Goal: Find specific page/section: Find specific page/section

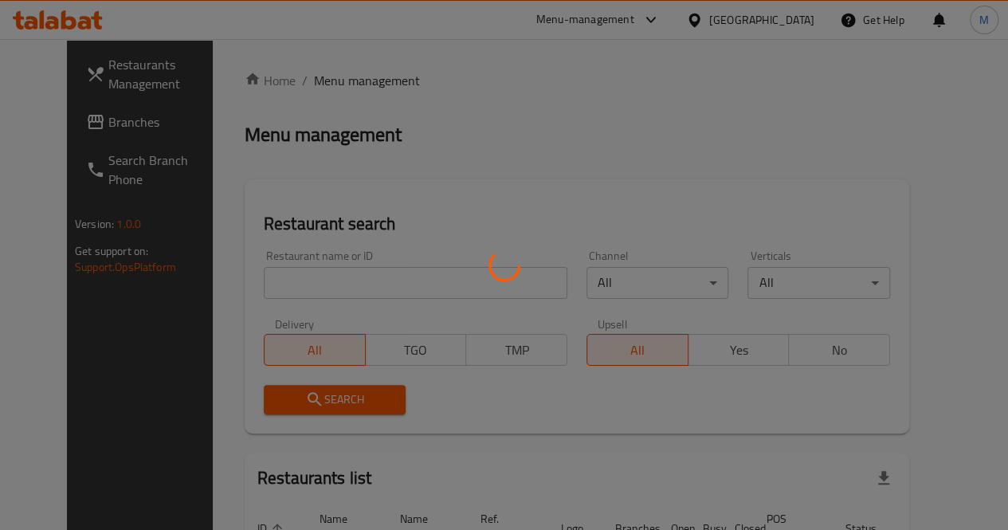
click at [338, 281] on div at bounding box center [504, 265] width 1008 height 530
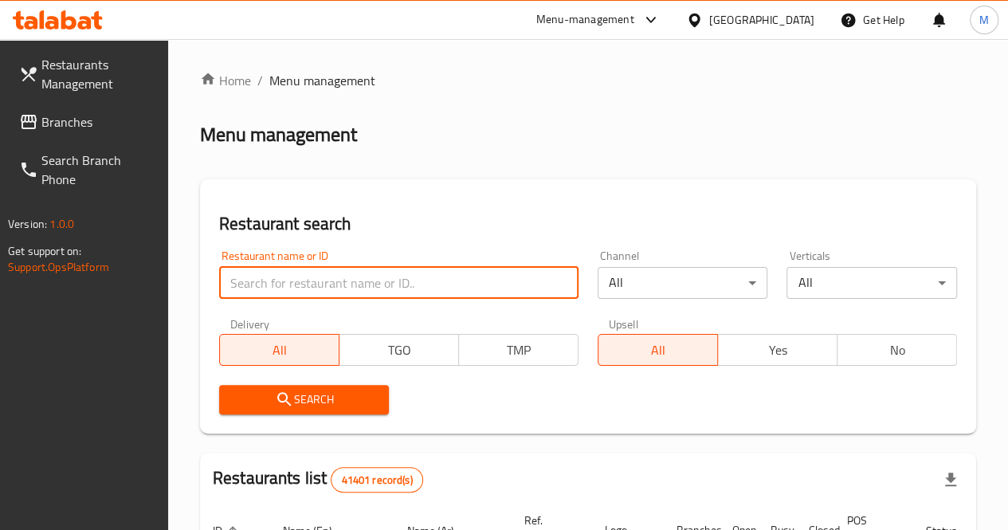
click at [323, 296] on input "search" at bounding box center [398, 283] width 359 height 32
paste input "760843"
type input "760843"
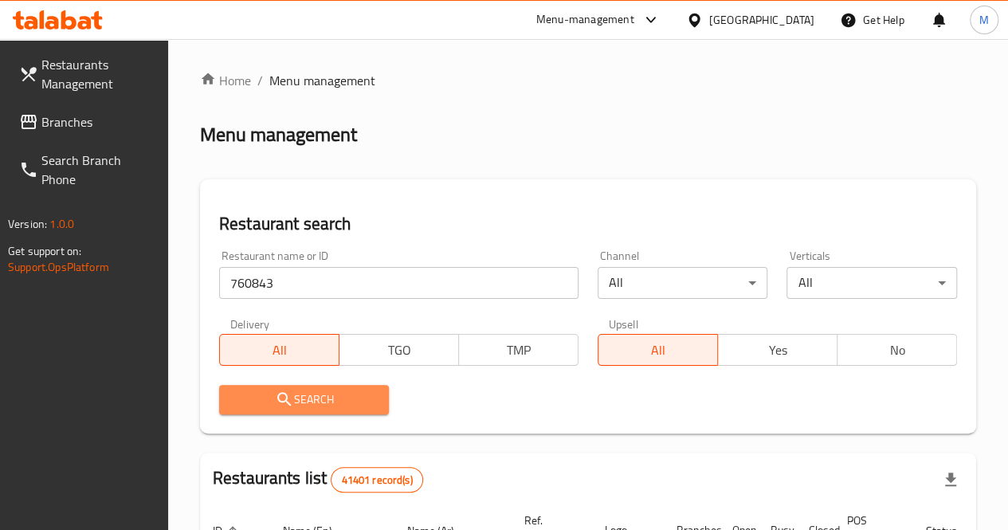
click at [358, 404] on span "Search" at bounding box center [304, 400] width 145 height 20
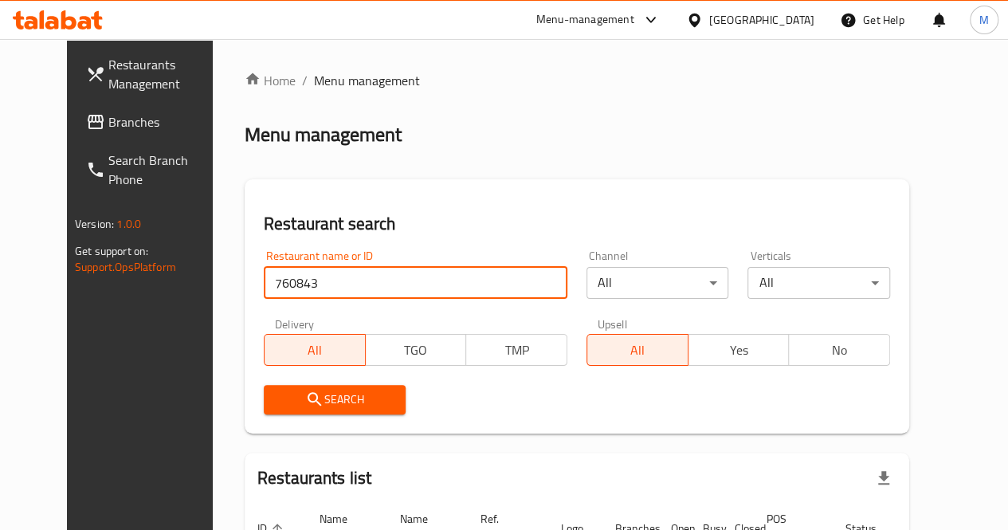
click at [323, 286] on input "760843" at bounding box center [415, 283] width 303 height 32
click at [368, 286] on input "760843" at bounding box center [415, 283] width 303 height 32
click at [347, 294] on input "search" at bounding box center [415, 283] width 303 height 32
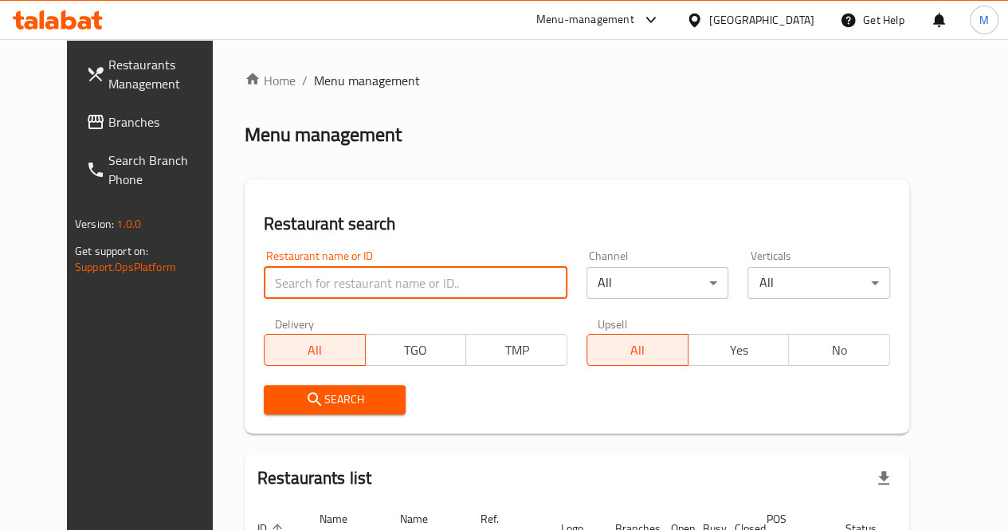
click at [287, 278] on input "search" at bounding box center [415, 283] width 303 height 32
paste input "774693"
type input "774693"
click button "Search" at bounding box center [335, 399] width 143 height 29
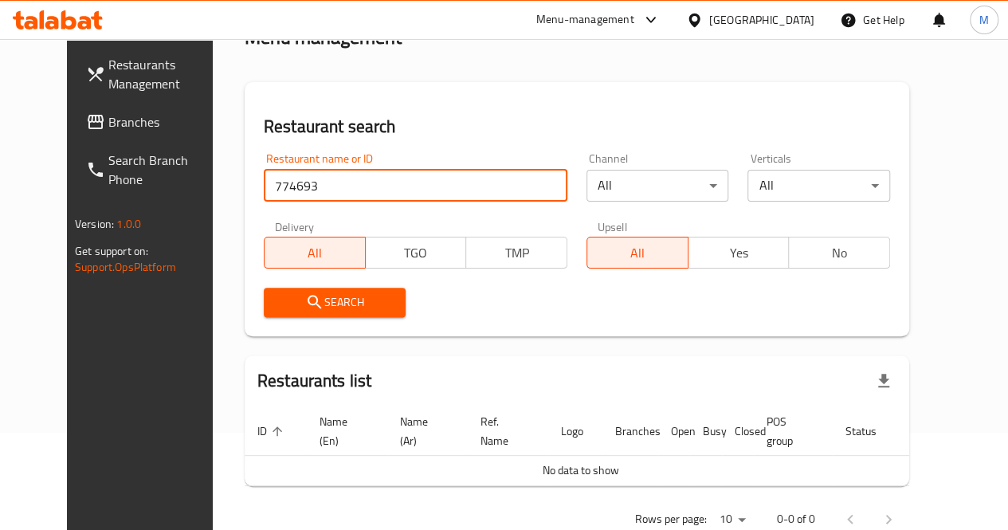
scroll to position [131, 0]
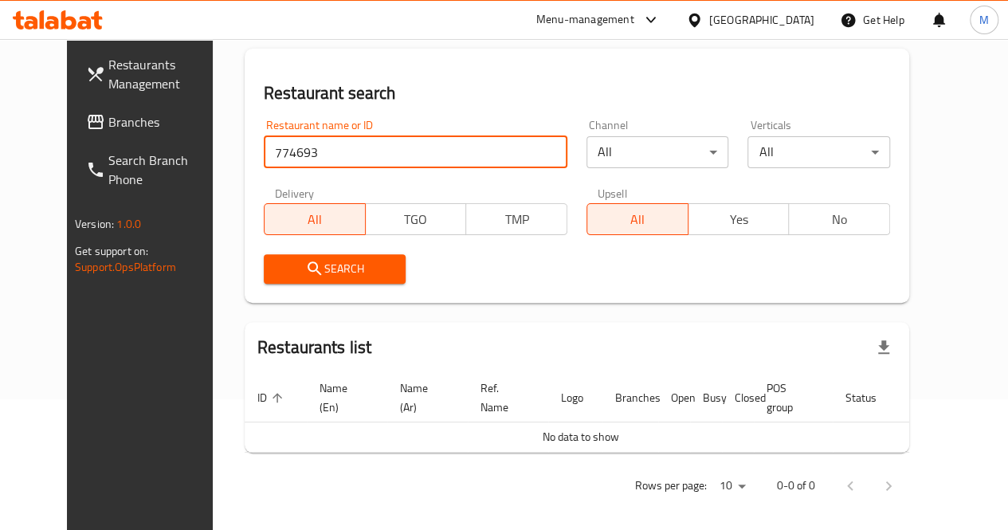
click at [319, 273] on span "Search" at bounding box center [334, 269] width 117 height 20
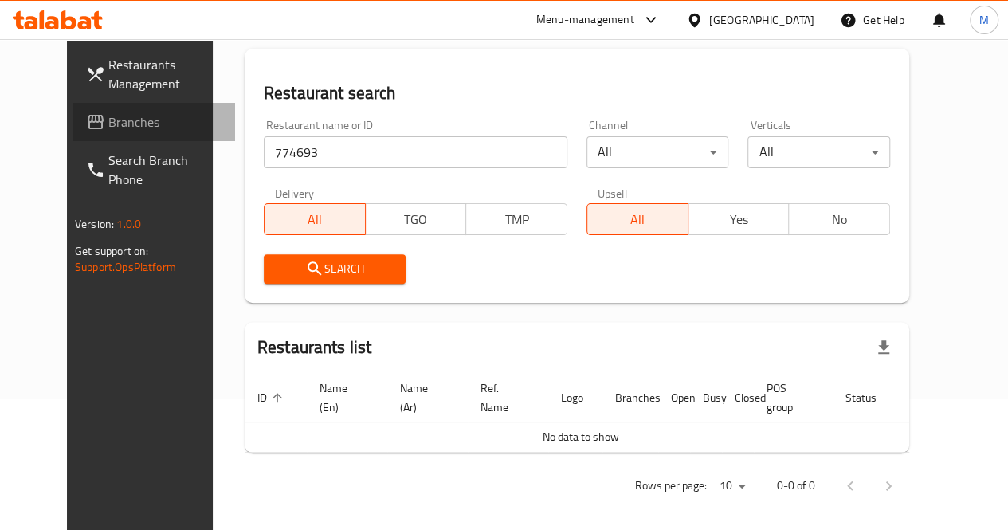
click at [122, 131] on link "Branches" at bounding box center [154, 122] width 162 height 38
